Goal: Information Seeking & Learning: Find specific fact

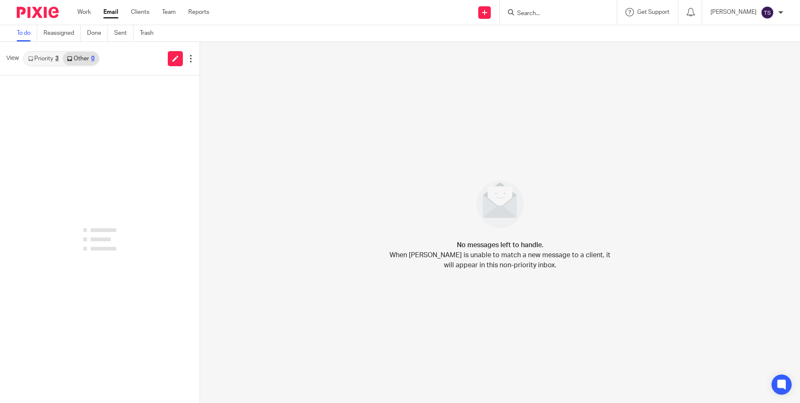
click at [46, 60] on link "Priority 3" at bounding box center [43, 58] width 39 height 13
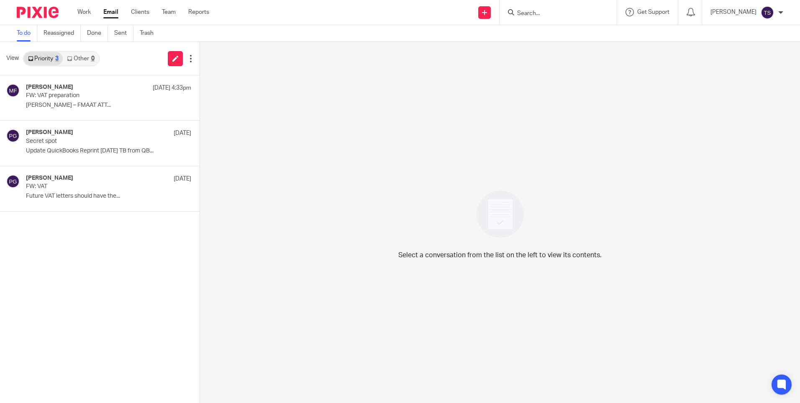
click at [560, 10] on input "Search" at bounding box center [554, 14] width 75 height 8
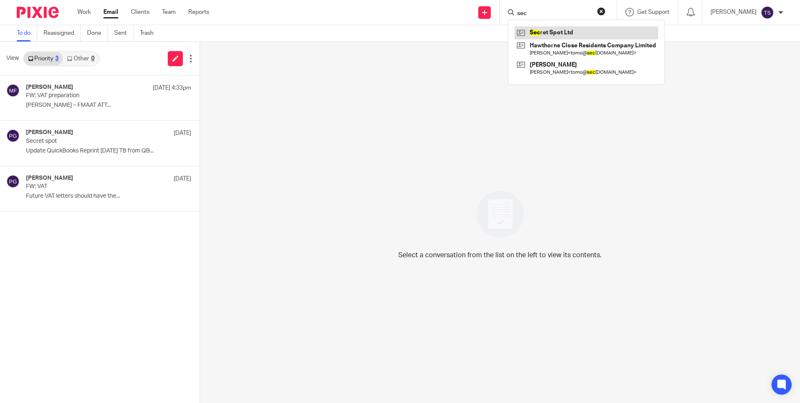
type input "sec"
click at [599, 31] on link at bounding box center [587, 32] width 144 height 13
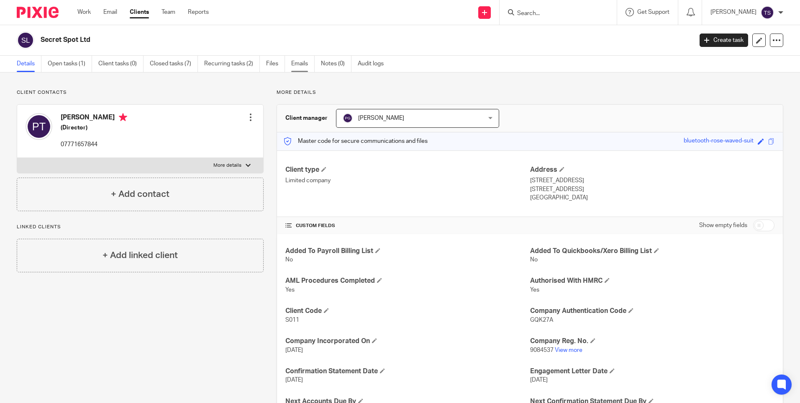
click at [305, 62] on link "Emails" at bounding box center [302, 64] width 23 height 16
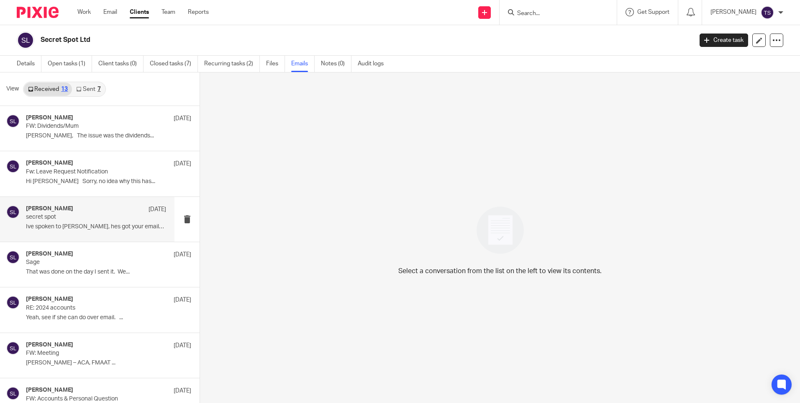
click at [87, 229] on p "Ive spoken to Paul, hes got your emails just..." at bounding box center [96, 226] width 140 height 7
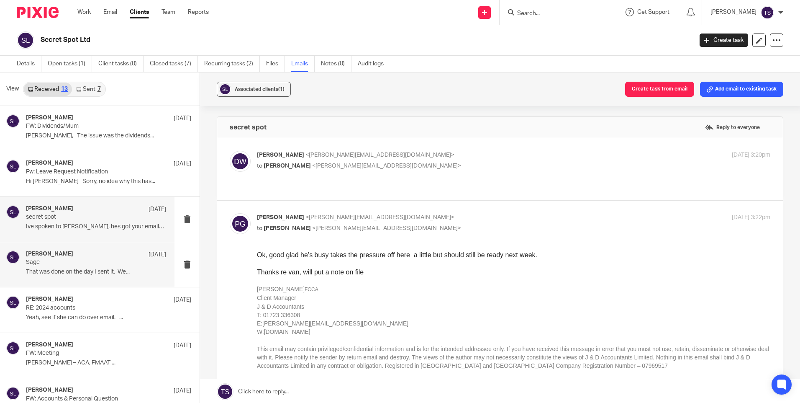
click at [69, 267] on div "Philip Green 29 Oct Sage That was done on the day I sent it. We..." at bounding box center [96, 264] width 140 height 28
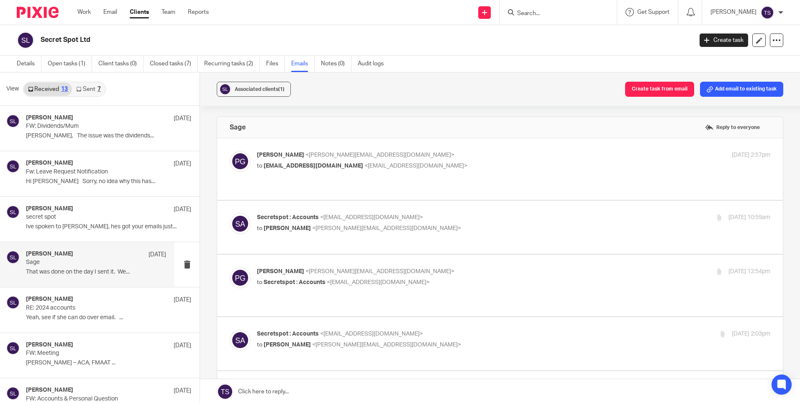
click at [324, 157] on span "<philip@janddaccountants.co.uk>" at bounding box center [380, 155] width 149 height 6
checkbox input "true"
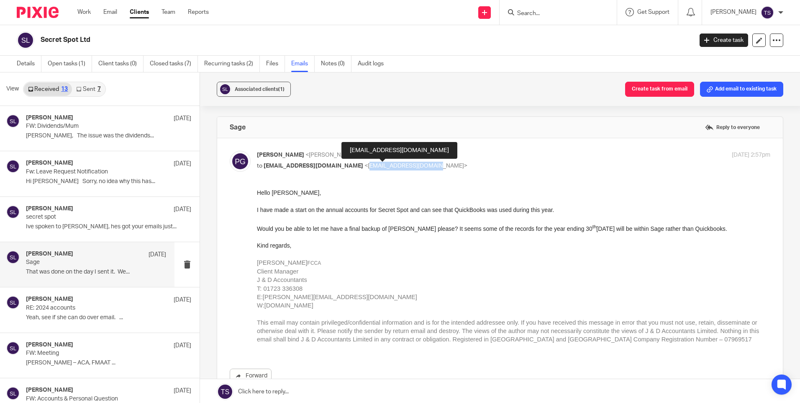
drag, startPoint x: 347, startPoint y: 165, endPoint x: 412, endPoint y: 168, distance: 64.9
click at [412, 168] on span "<accounts@secretspot.co.uk>" at bounding box center [416, 166] width 103 height 6
drag, startPoint x: 412, startPoint y: 168, endPoint x: 486, endPoint y: 123, distance: 86.0
click at [501, 110] on div "Associated clients (1) Create task from email Add email to existing task Sage R…" at bounding box center [500, 237] width 600 height 331
drag, startPoint x: 421, startPoint y: 168, endPoint x: 345, endPoint y: 170, distance: 75.8
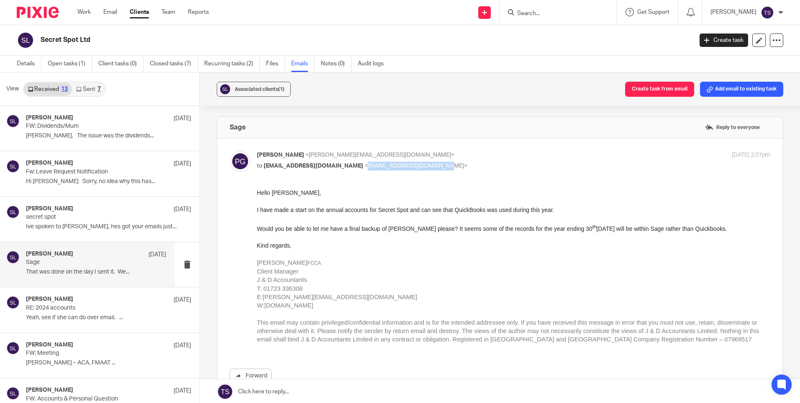
click at [345, 170] on p "to accounts@secretspot.co.uk <accounts@secretspot.co.uk>" at bounding box center [428, 166] width 342 height 9
copy span "accounts@secretspot.co.uk"
click at [116, 13] on link "Email" at bounding box center [110, 12] width 14 height 8
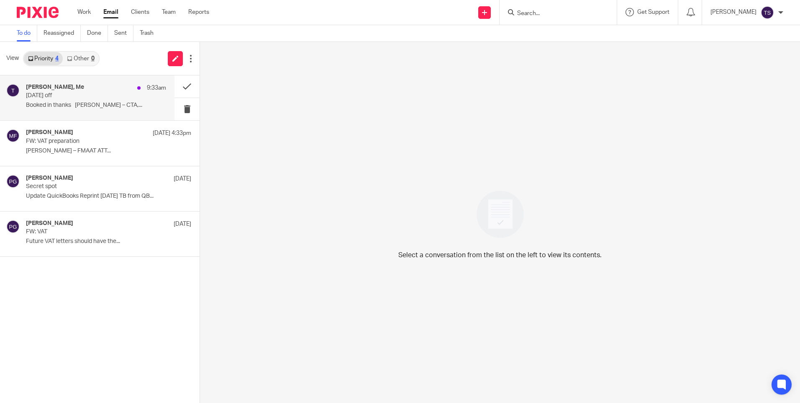
click at [82, 94] on p "Tomorrow off" at bounding box center [82, 95] width 112 height 7
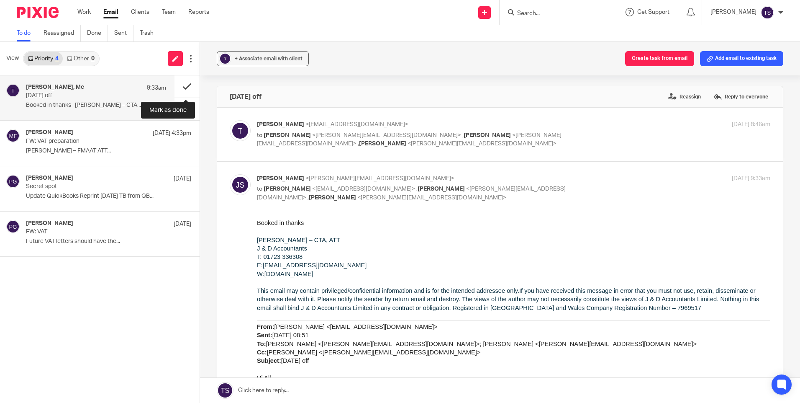
click at [185, 85] on button at bounding box center [187, 86] width 25 height 22
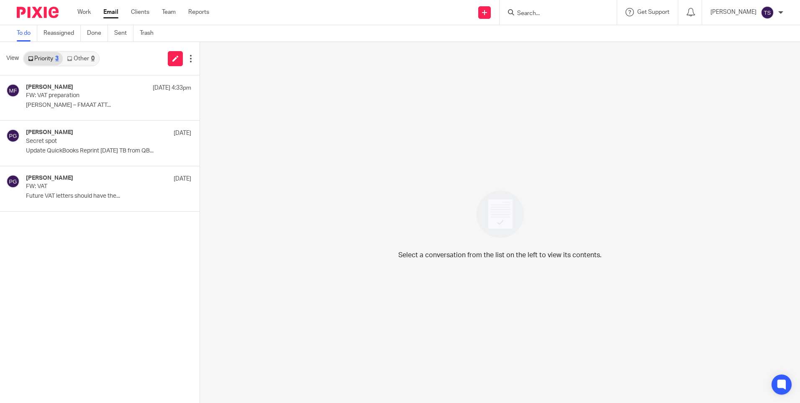
click at [553, 12] on input "Search" at bounding box center [554, 14] width 75 height 8
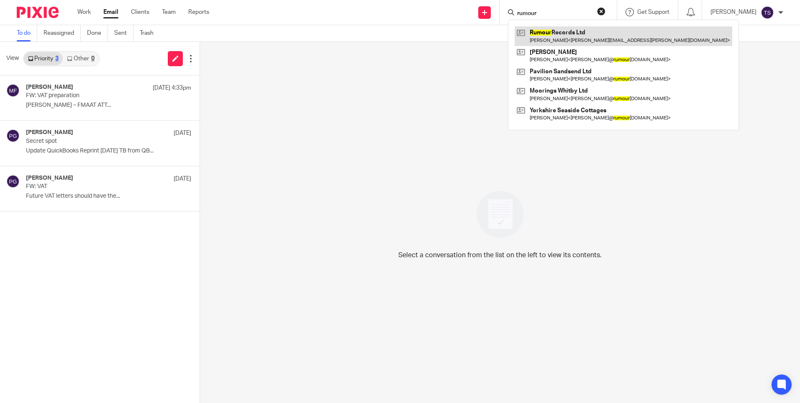
type input "rumour"
click at [590, 39] on link at bounding box center [624, 35] width 218 height 19
